Goal: Task Accomplishment & Management: Use online tool/utility

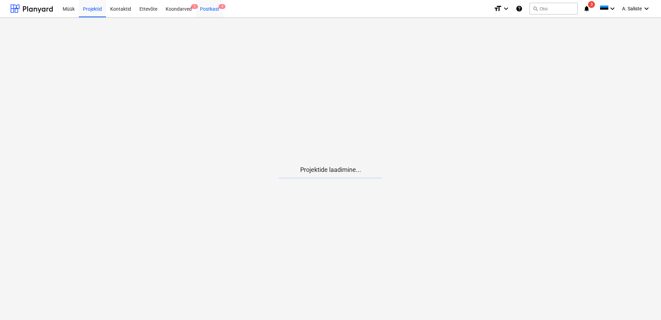
click at [208, 9] on div "Postkast 4" at bounding box center [210, 9] width 28 height 18
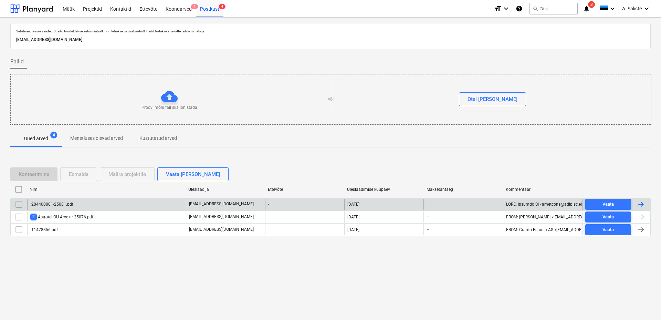
click at [56, 208] on div "204400001-25081.pdf" at bounding box center [106, 204] width 159 height 11
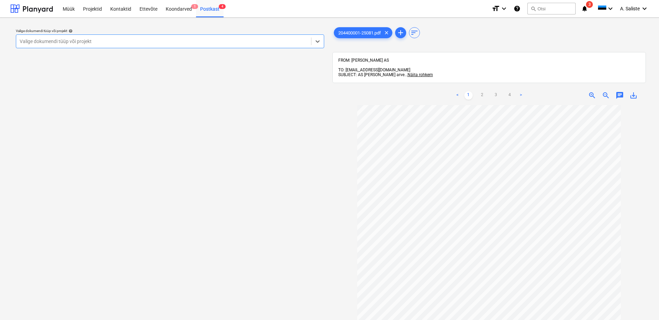
click at [265, 40] on div at bounding box center [164, 41] width 288 height 7
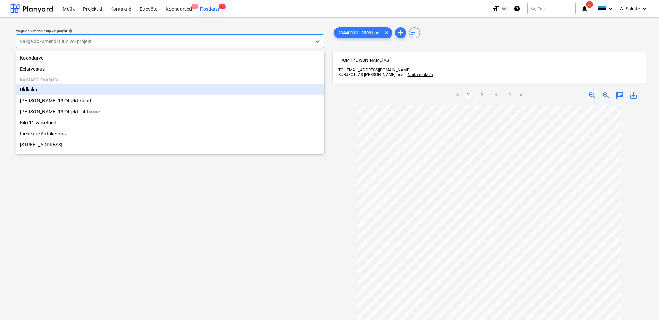
click at [65, 91] on div "Üldkulud" at bounding box center [170, 89] width 308 height 11
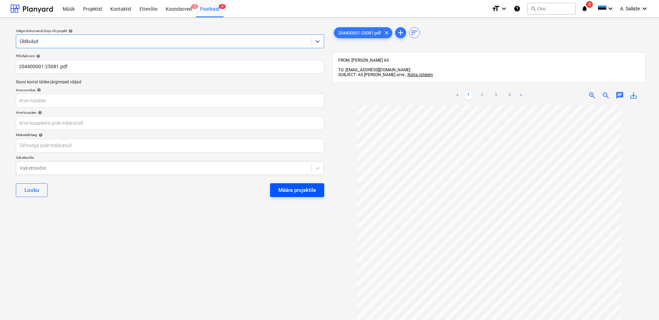
click at [285, 187] on div "Määra projektile" at bounding box center [297, 190] width 38 height 9
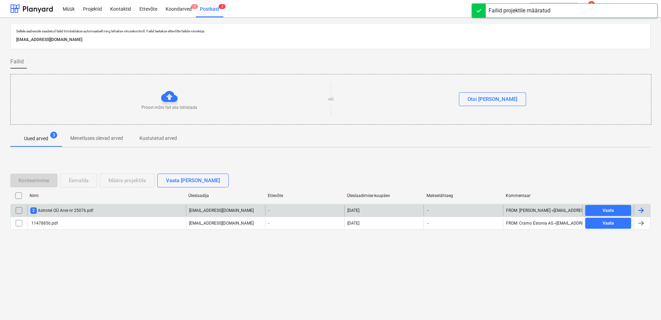
click at [69, 212] on div "2 Astrotel OÜ Arve nr 25076.pdf" at bounding box center [61, 210] width 63 height 7
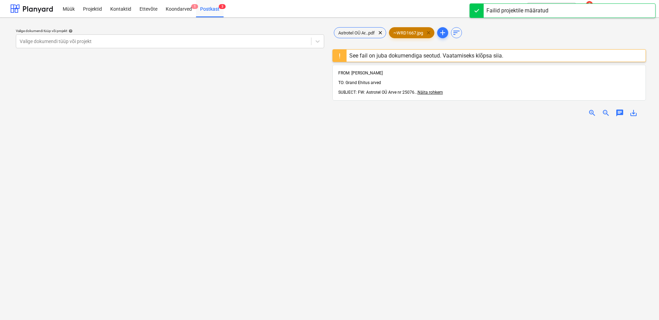
click at [432, 35] on span "clear" at bounding box center [428, 33] width 8 height 8
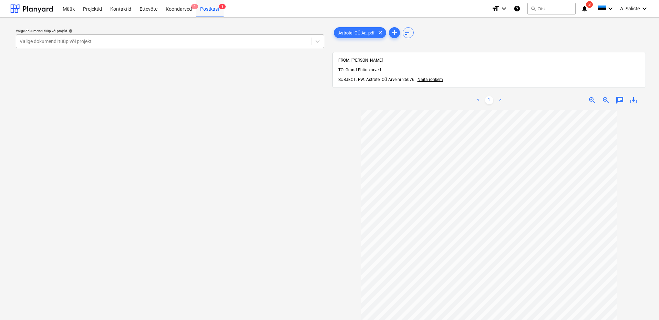
click at [286, 37] on div "Valige dokumendi tüüp või projekt" at bounding box center [163, 42] width 295 height 10
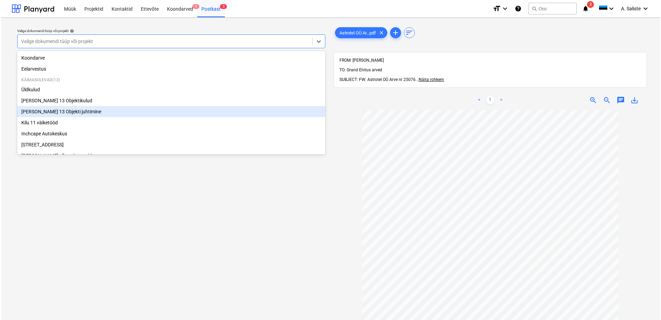
scroll to position [117, 0]
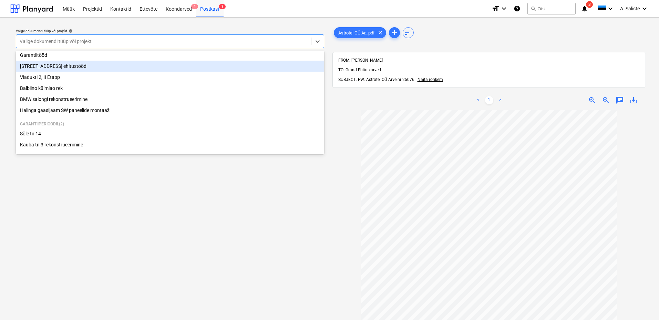
click at [64, 64] on div "[STREET_ADDRESS] ehitustööd" at bounding box center [170, 66] width 308 height 11
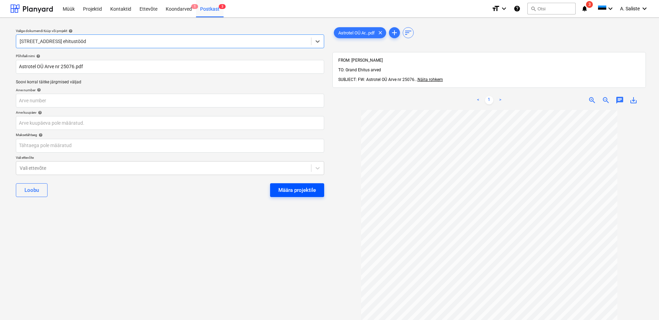
click at [301, 193] on div "Määra projektile" at bounding box center [297, 190] width 38 height 9
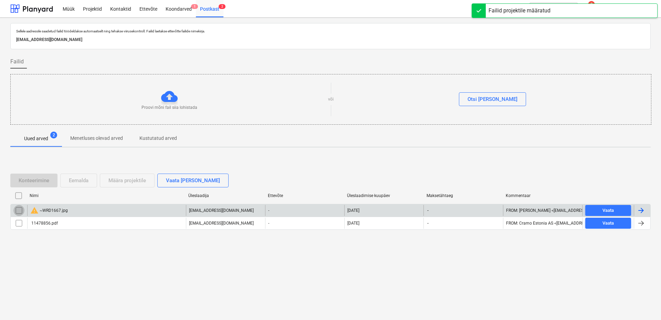
click at [17, 207] on input "checkbox" at bounding box center [18, 210] width 11 height 11
click at [81, 183] on div "Eemalda" at bounding box center [79, 180] width 20 height 9
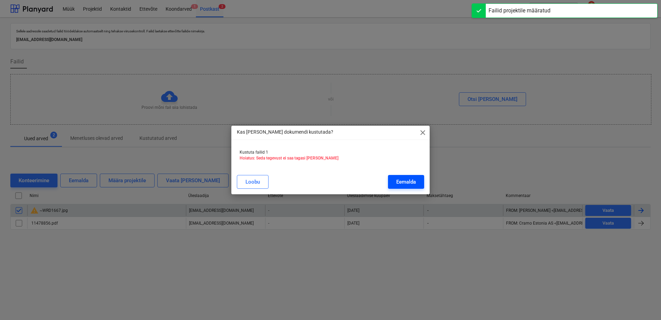
click at [406, 179] on div "Eemalda" at bounding box center [407, 181] width 20 height 9
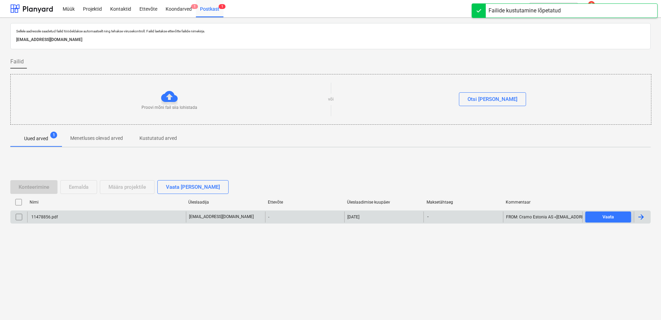
click at [64, 216] on div "11478856.pdf" at bounding box center [106, 217] width 159 height 11
